Goal: Task Accomplishment & Management: Manage account settings

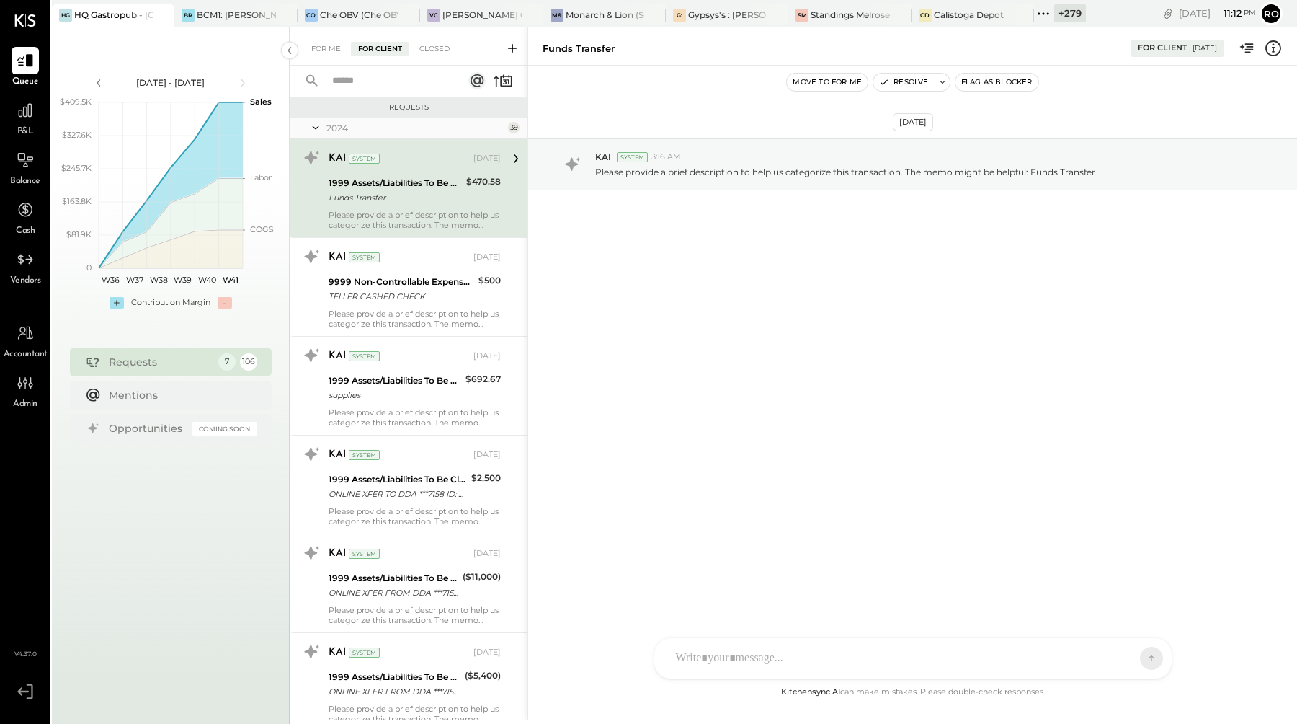
click at [317, 130] on icon at bounding box center [315, 128] width 14 height 36
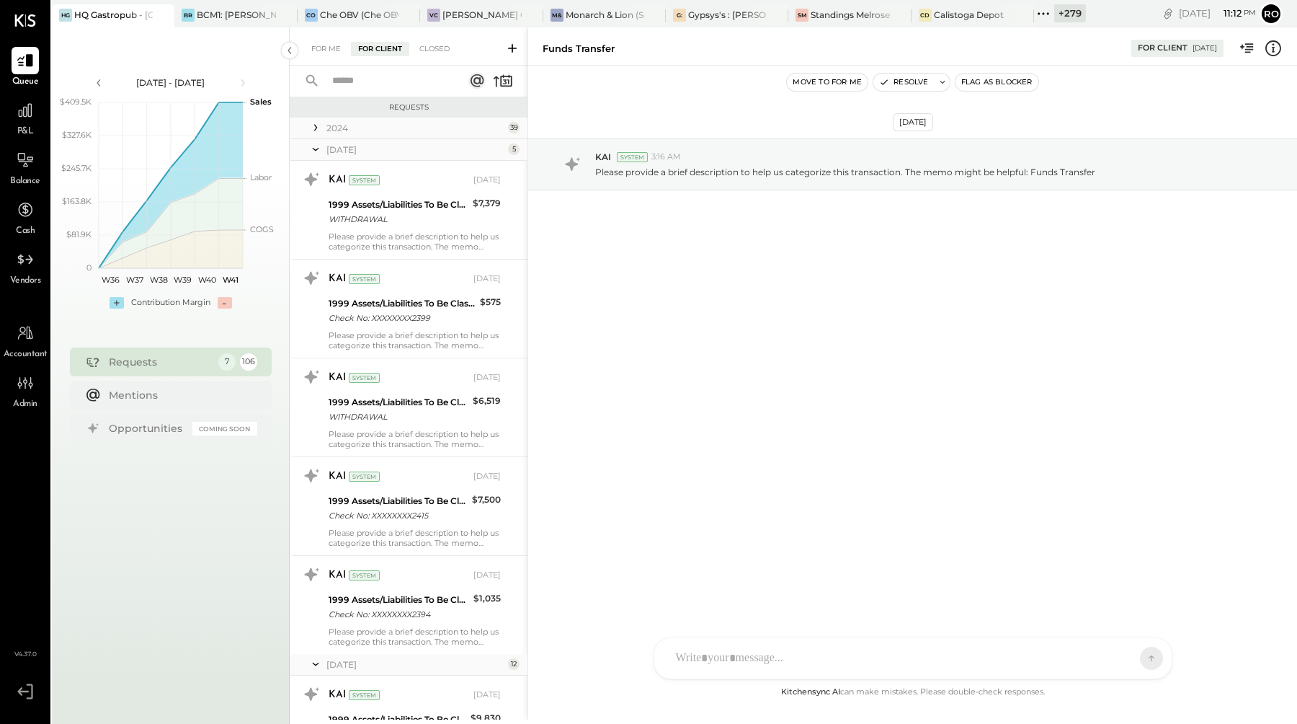
click at [319, 149] on icon at bounding box center [315, 149] width 14 height 36
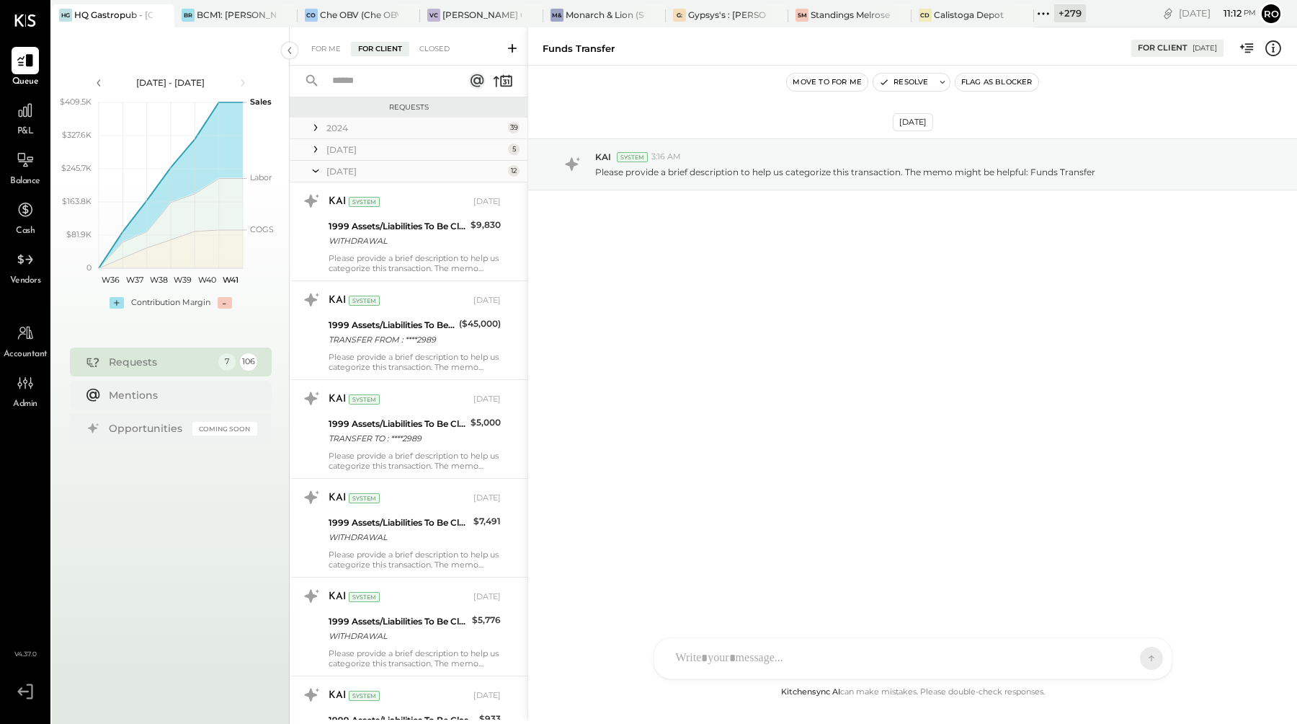
click at [318, 171] on icon at bounding box center [315, 171] width 14 height 36
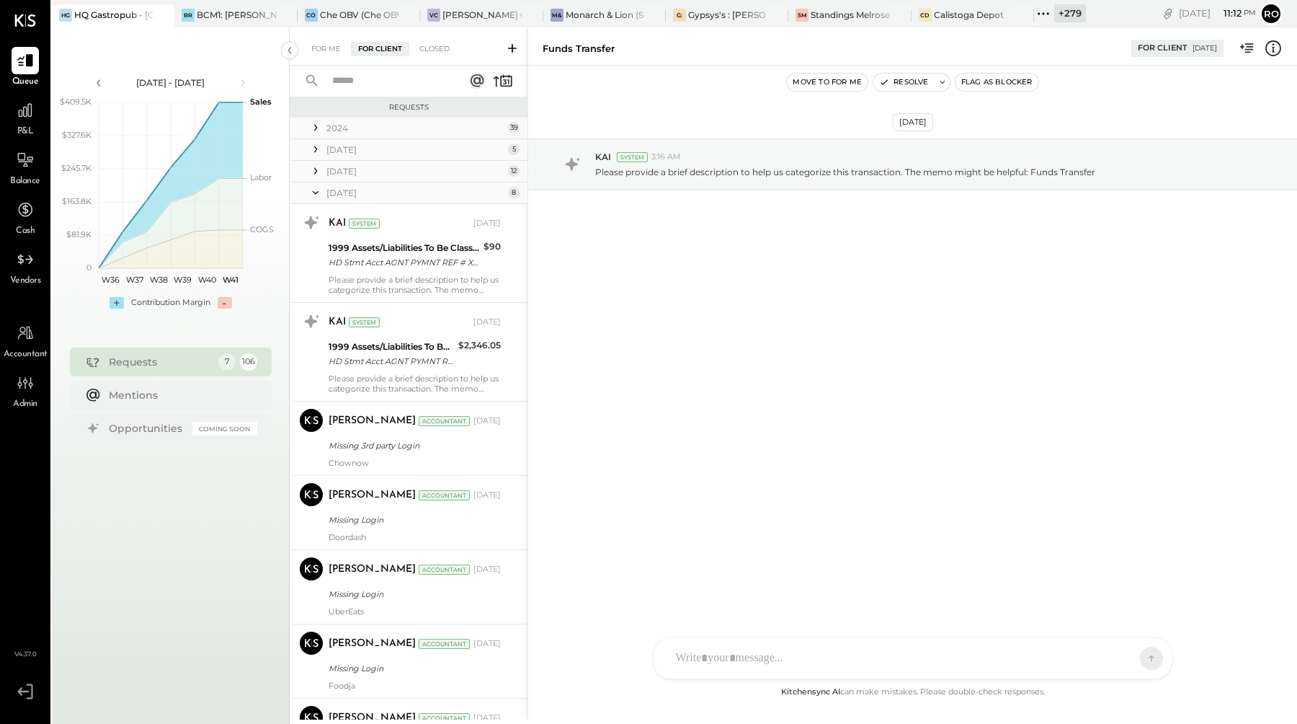
click at [318, 192] on icon at bounding box center [316, 192] width 6 height 3
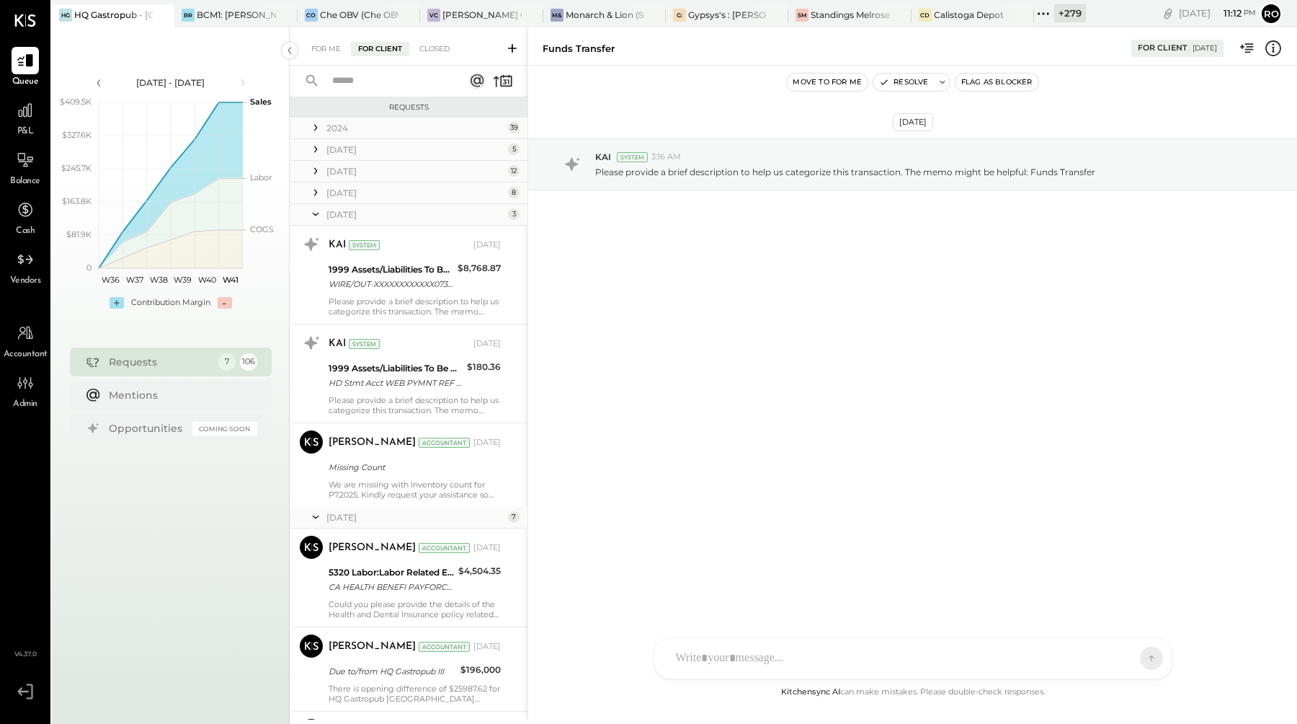
click at [316, 216] on icon at bounding box center [315, 214] width 14 height 36
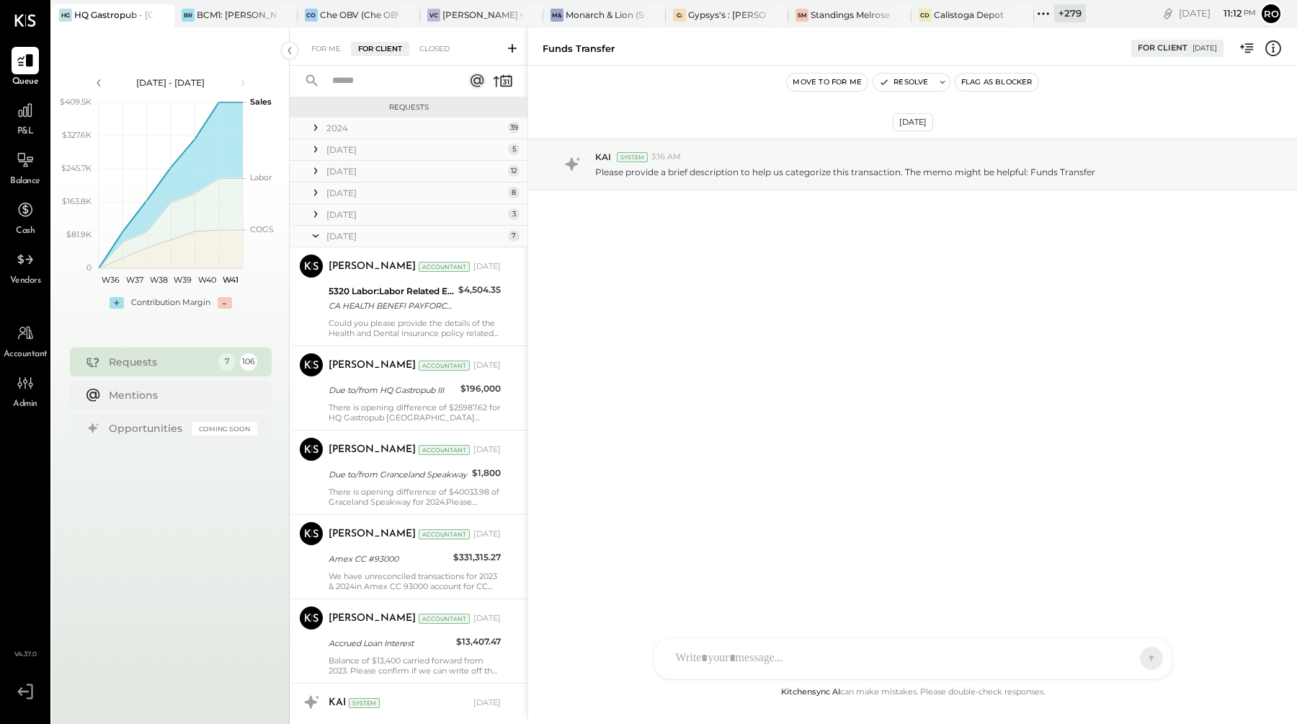
click at [319, 235] on icon at bounding box center [315, 236] width 14 height 36
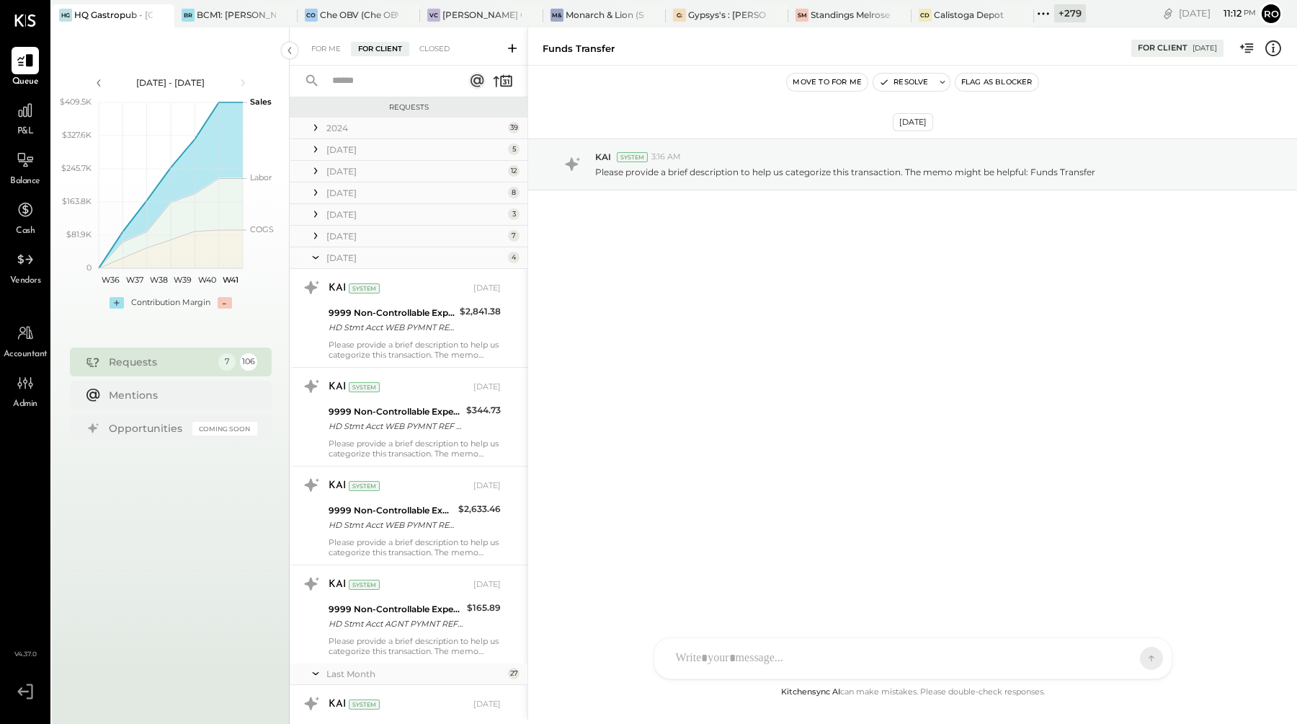
click at [319, 253] on icon at bounding box center [315, 257] width 14 height 36
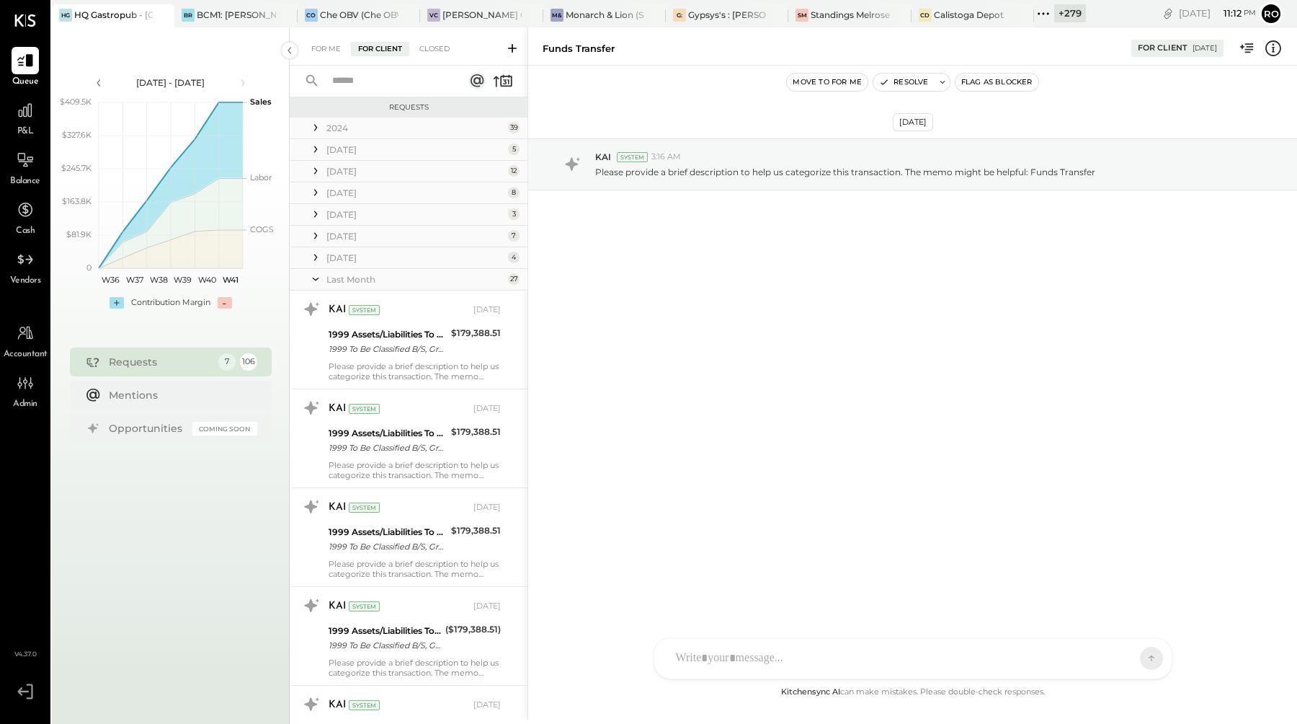
click at [309, 284] on icon at bounding box center [315, 279] width 14 height 36
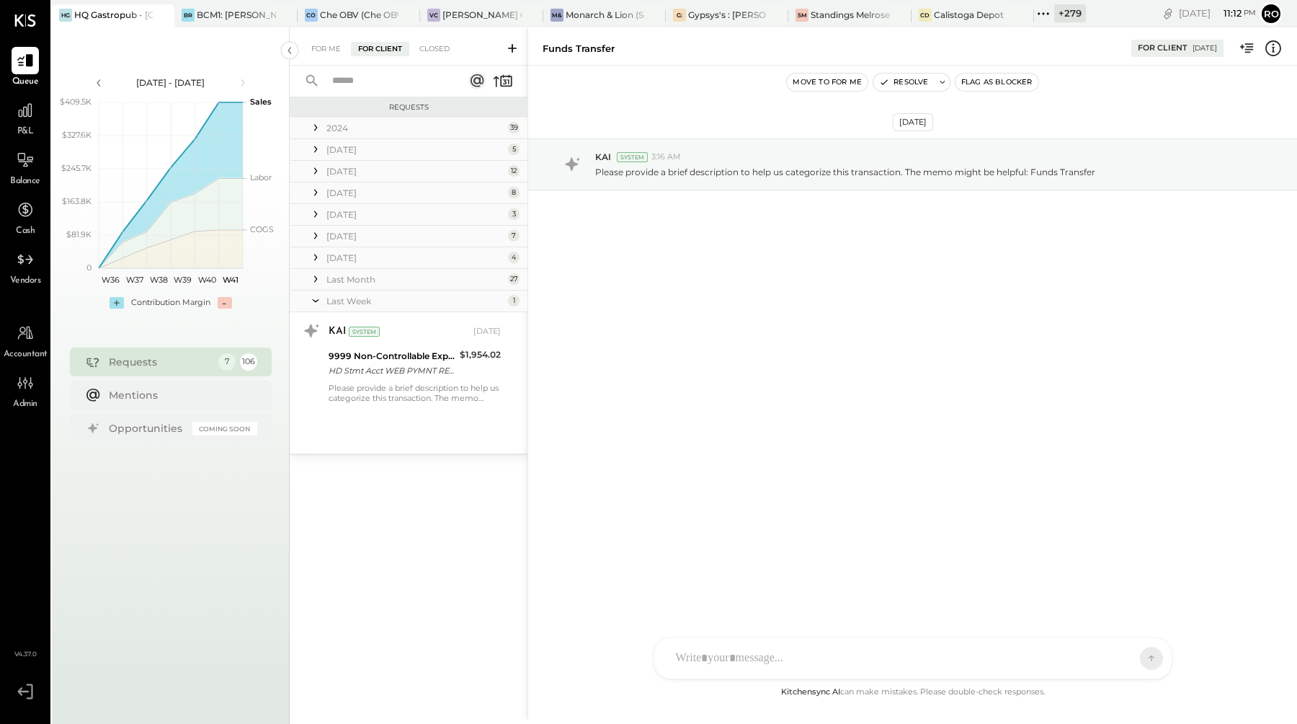
click at [319, 300] on icon at bounding box center [315, 301] width 14 height 36
click at [313, 277] on icon at bounding box center [315, 279] width 14 height 14
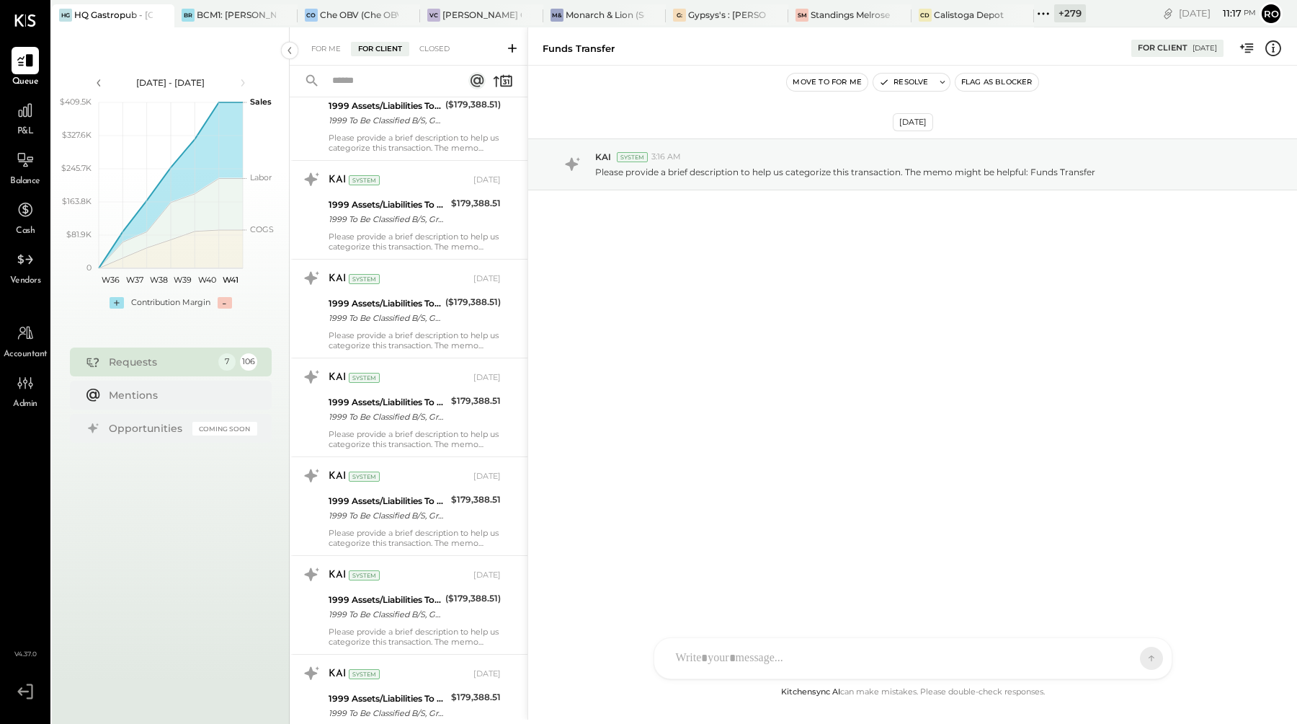
scroll to position [1021, 0]
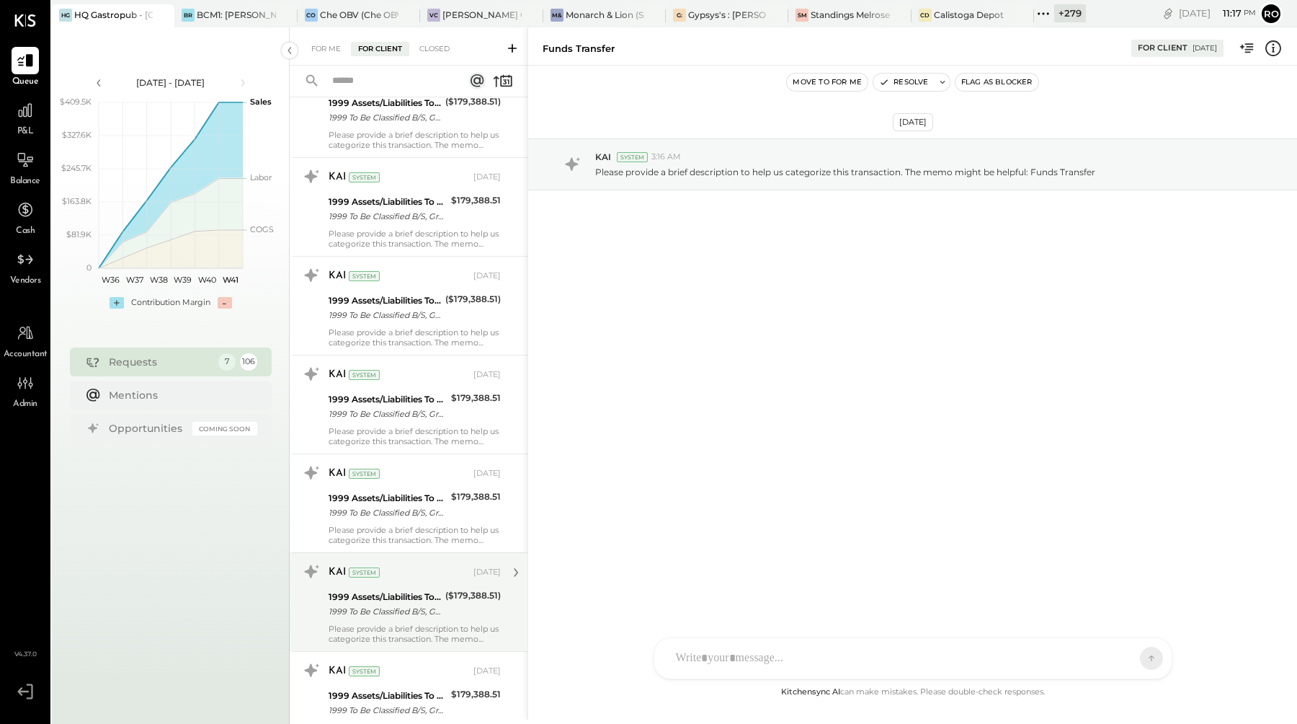
click at [432, 610] on div "1999 To Be Classified B/S, Graceland Speakeasy" at bounding box center [385, 611] width 112 height 14
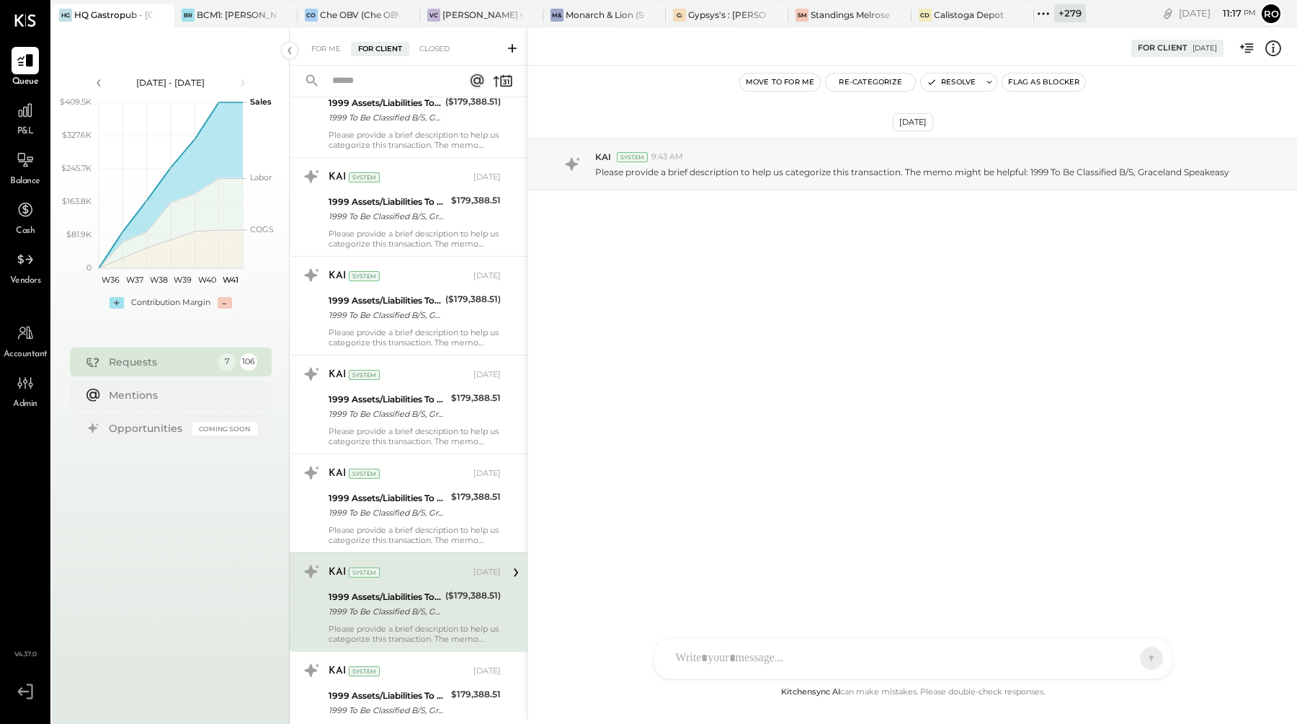
click at [1286, 46] on div "For Client [DATE]" at bounding box center [912, 46] width 769 height 29
click at [1281, 46] on icon at bounding box center [1273, 48] width 19 height 19
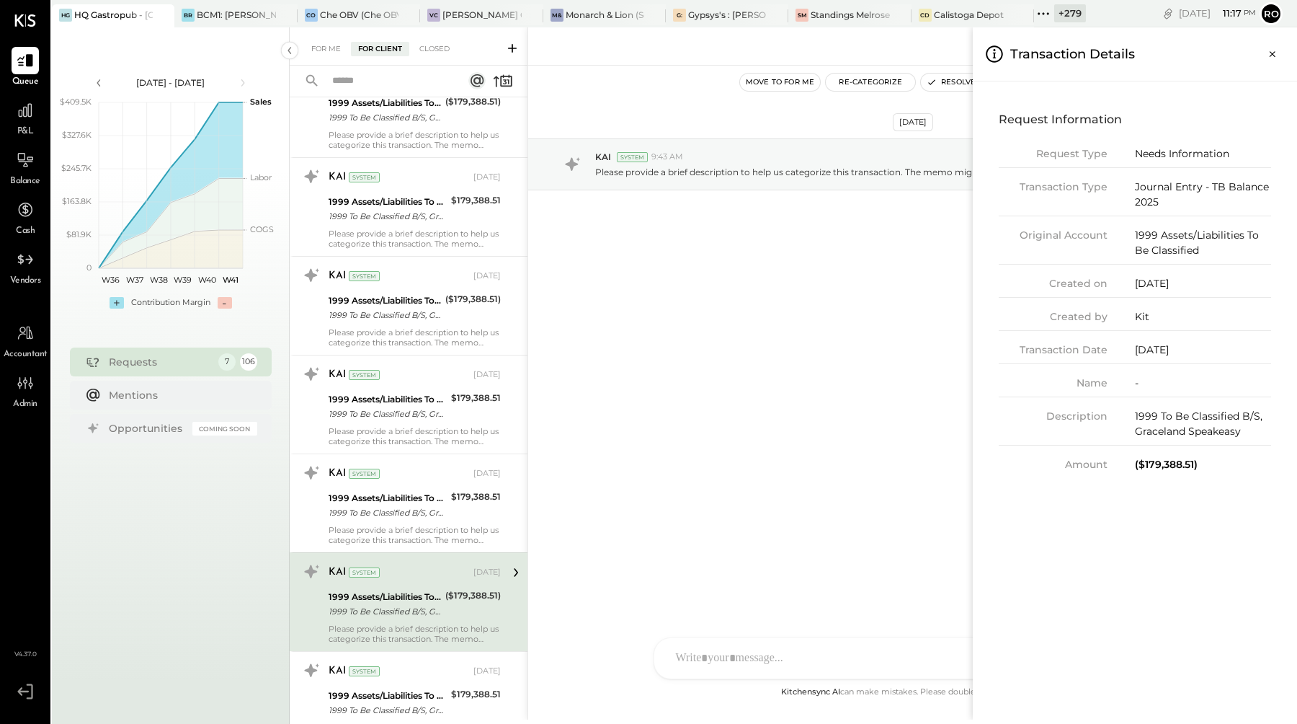
click at [1185, 470] on div "($179,388.51)" at bounding box center [1203, 464] width 136 height 15
click at [1185, 439] on div "Description 1999 To Be Classified B/S, Graceland Speakeasy" at bounding box center [1135, 427] width 272 height 37
click at [1276, 53] on icon "Close panel" at bounding box center [1273, 54] width 14 height 14
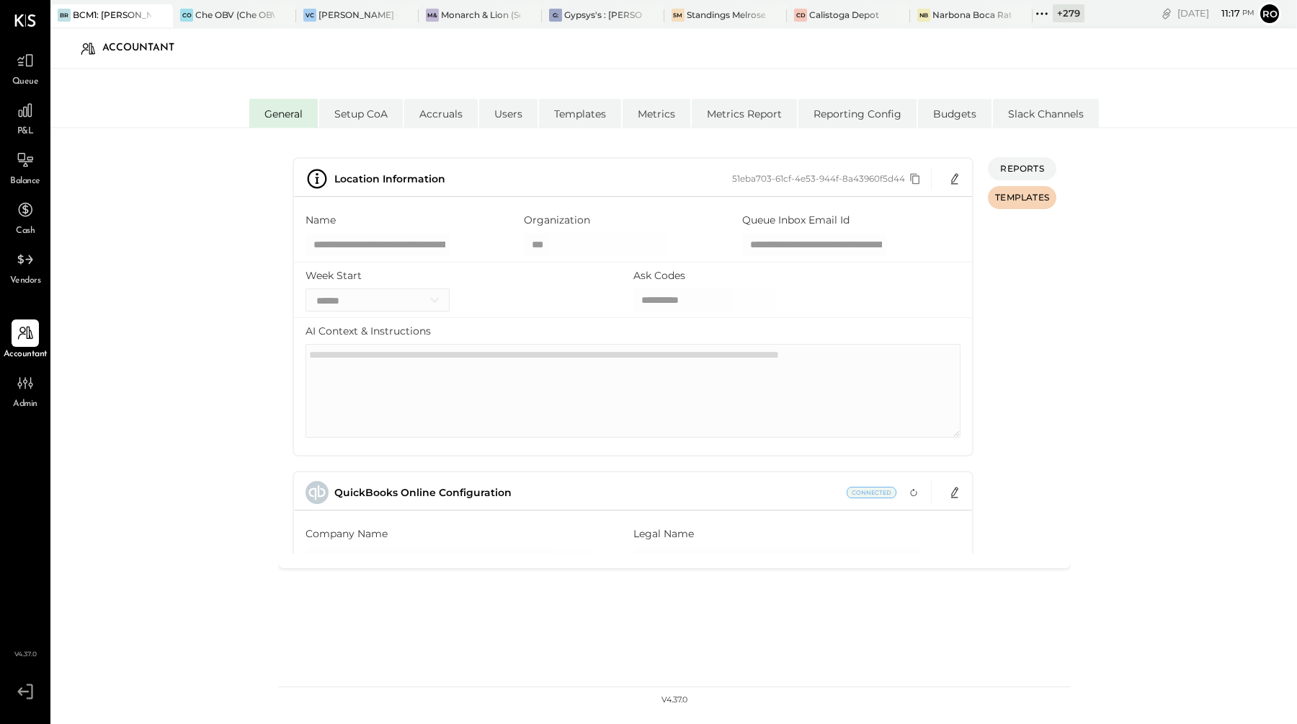
select select "**"
